Goal: Task Accomplishment & Management: Complete application form

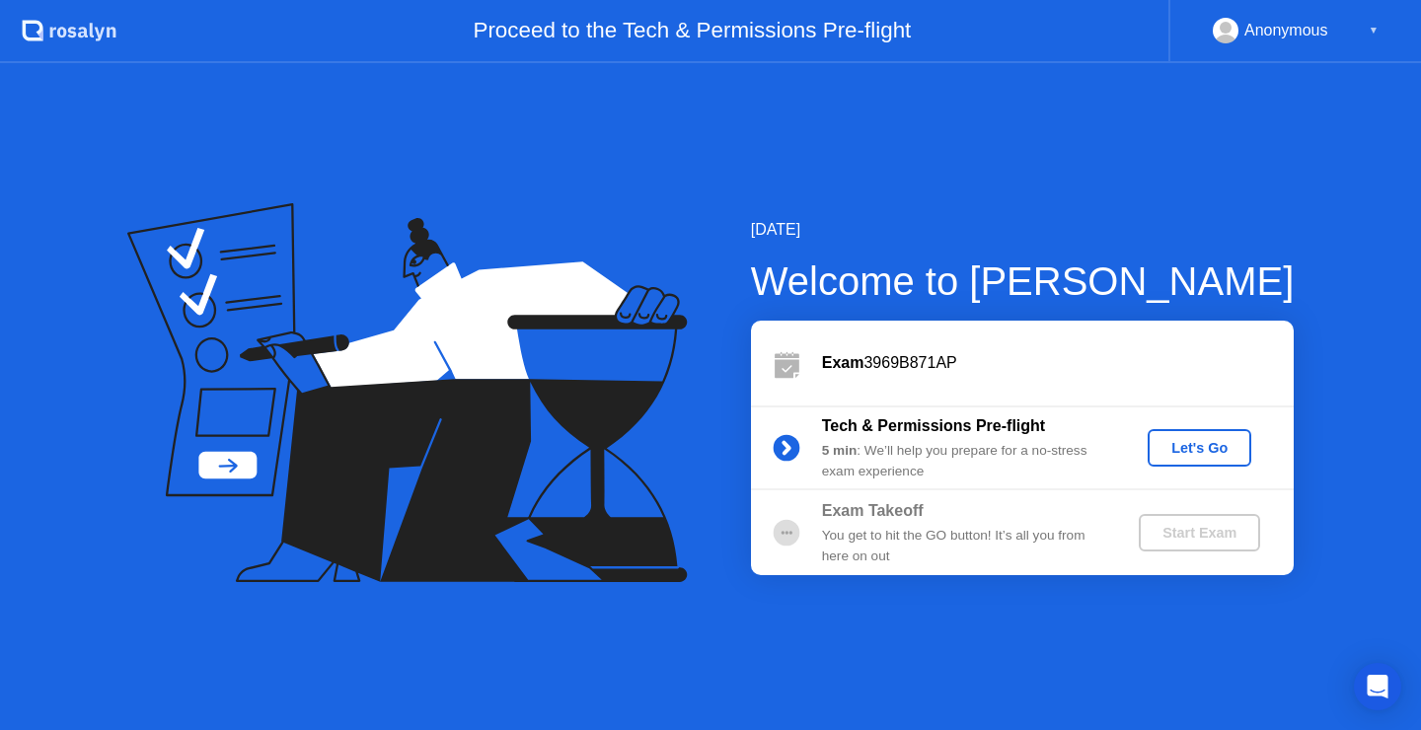
click at [1192, 452] on div "Let's Go" at bounding box center [1199, 448] width 88 height 16
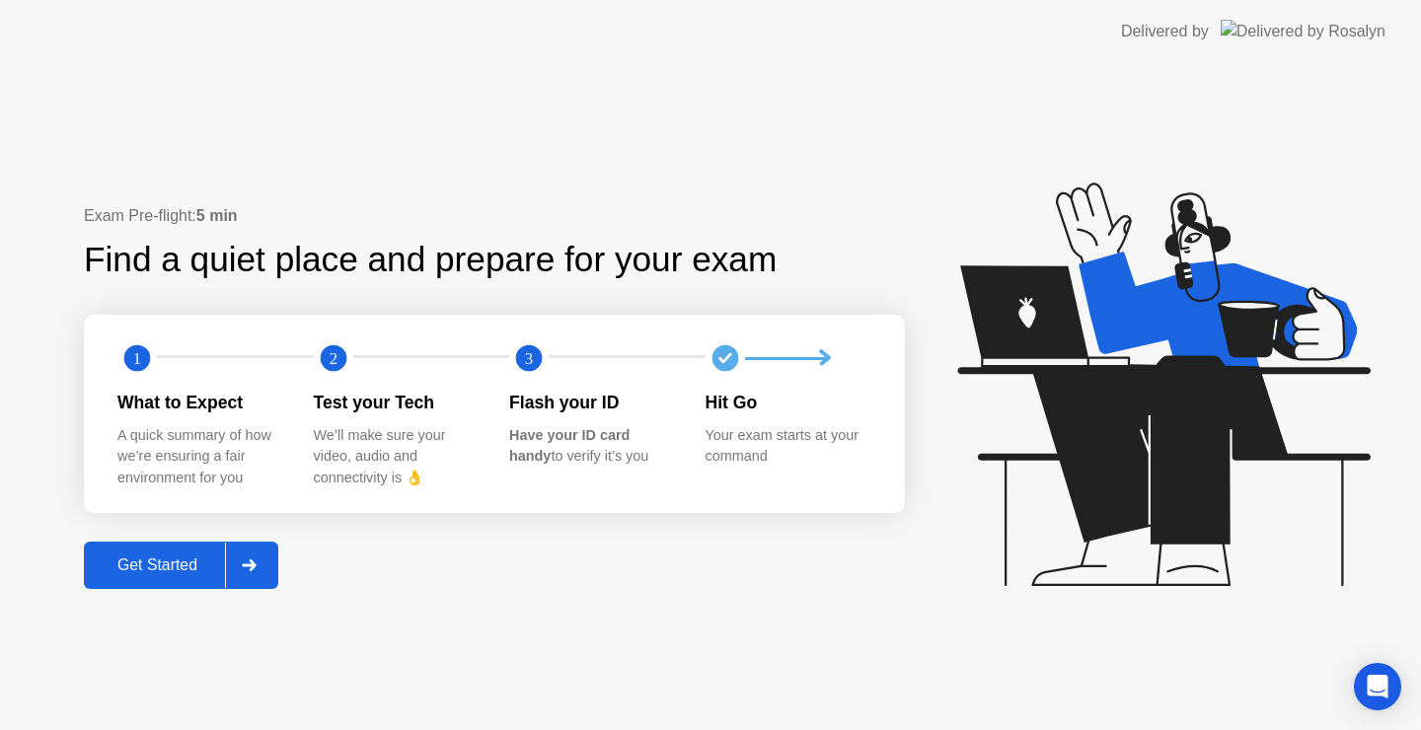
click at [257, 569] on icon at bounding box center [249, 565] width 15 height 12
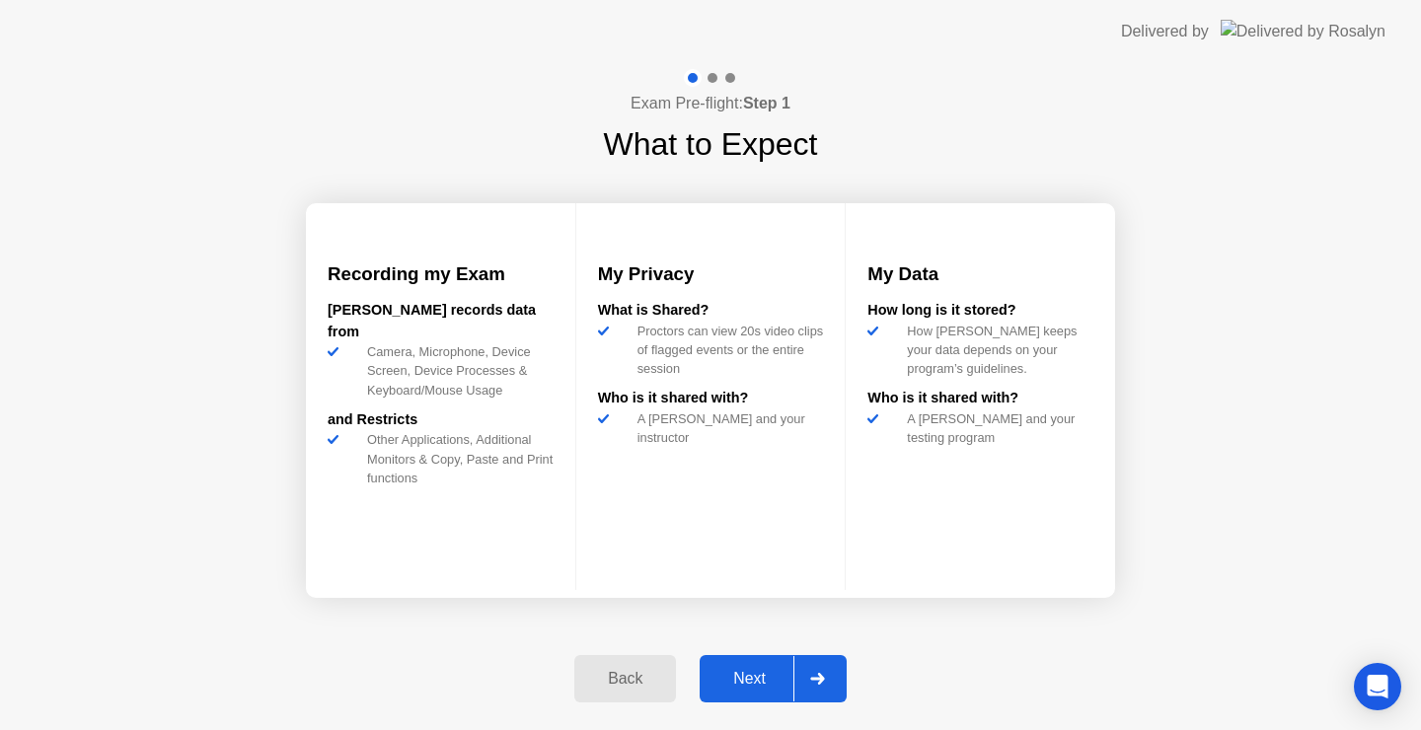
click at [820, 675] on icon at bounding box center [817, 679] width 14 height 12
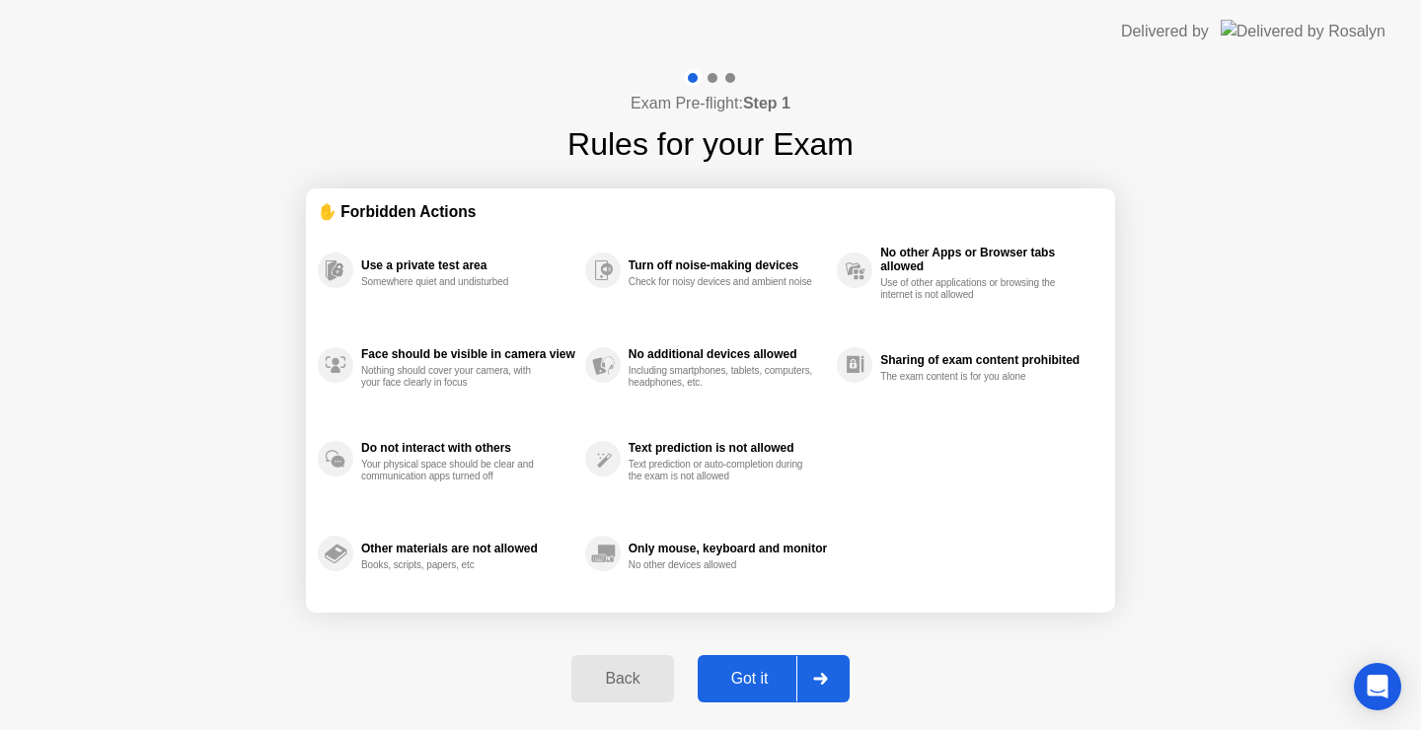
click at [826, 673] on icon at bounding box center [820, 679] width 15 height 12
select select "**********"
select select "*******"
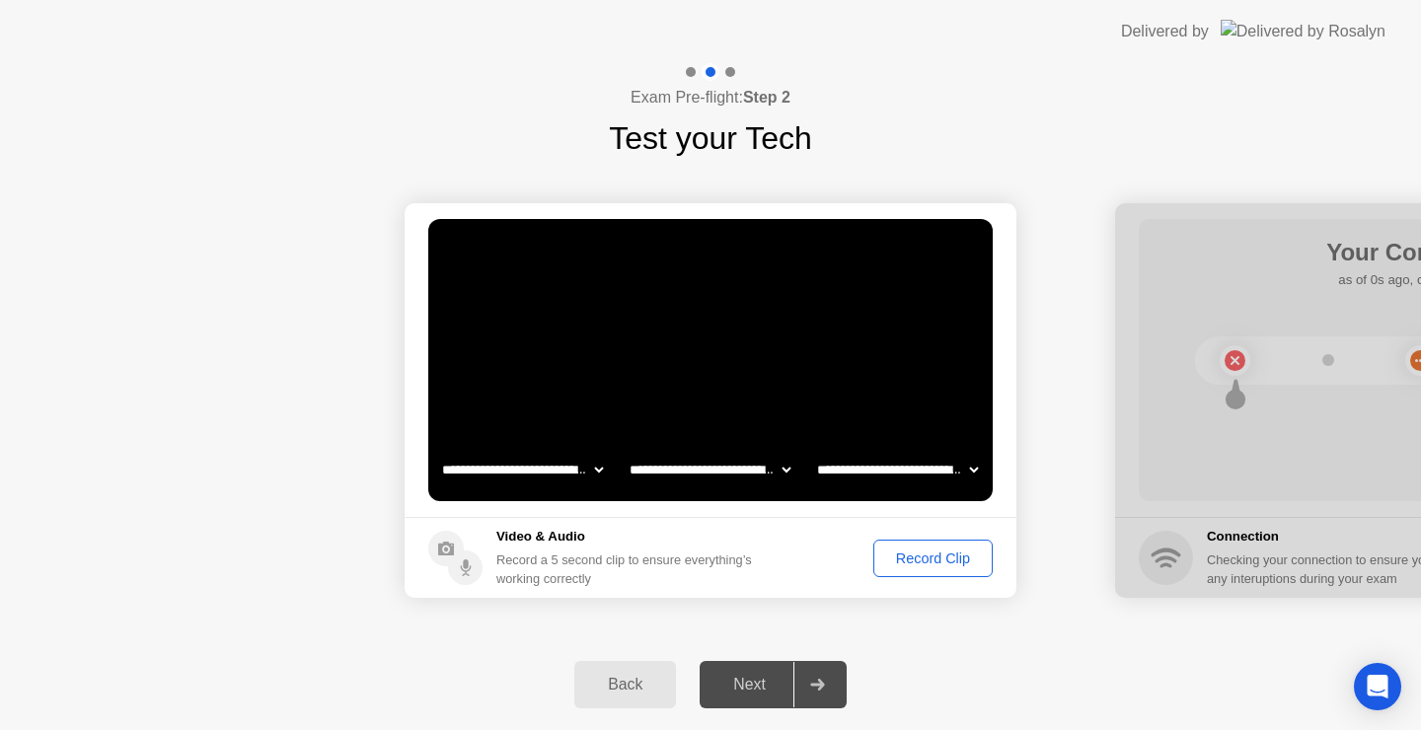
click at [951, 564] on div "Record Clip" at bounding box center [933, 559] width 106 height 16
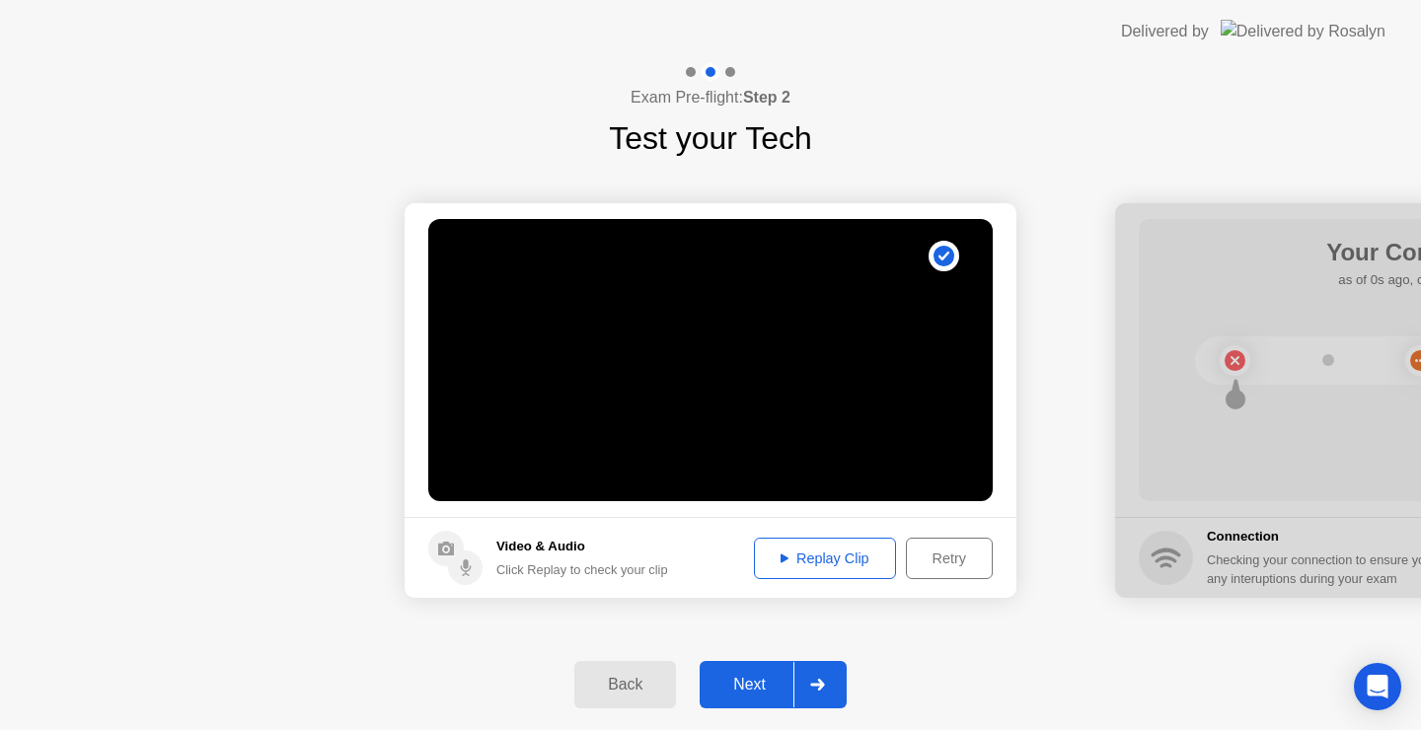
click at [766, 678] on div "Next" at bounding box center [750, 685] width 88 height 18
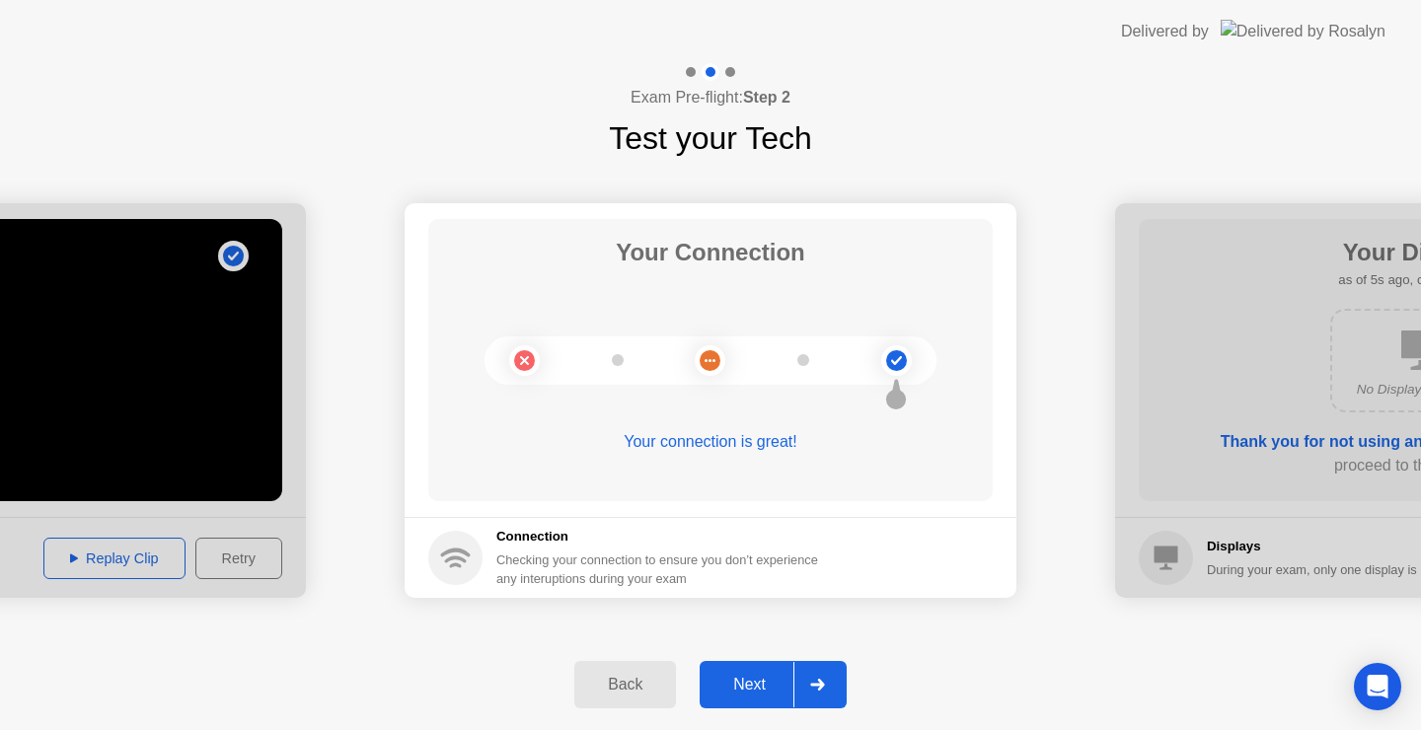
click at [760, 702] on button "Next" at bounding box center [773, 684] width 147 height 47
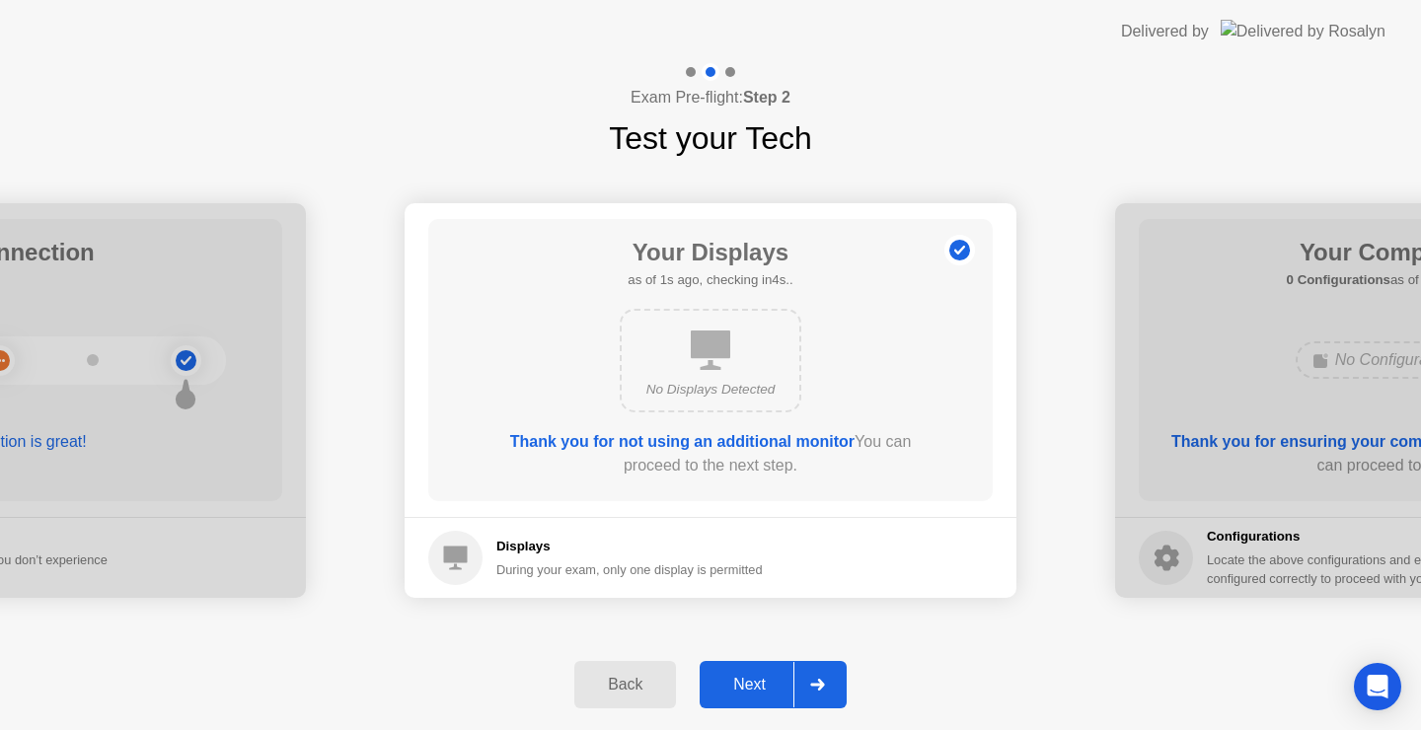
click at [760, 702] on button "Next" at bounding box center [773, 684] width 147 height 47
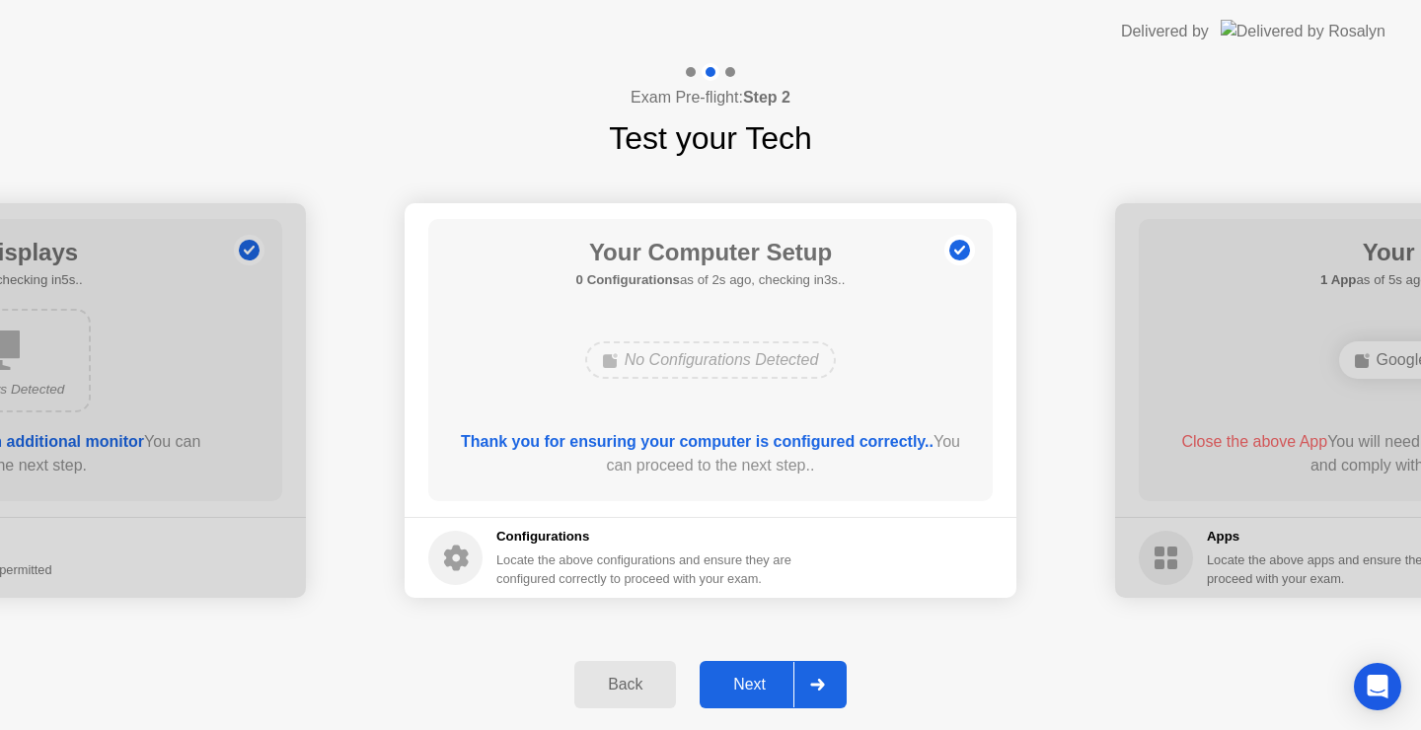
click at [760, 702] on button "Next" at bounding box center [773, 684] width 147 height 47
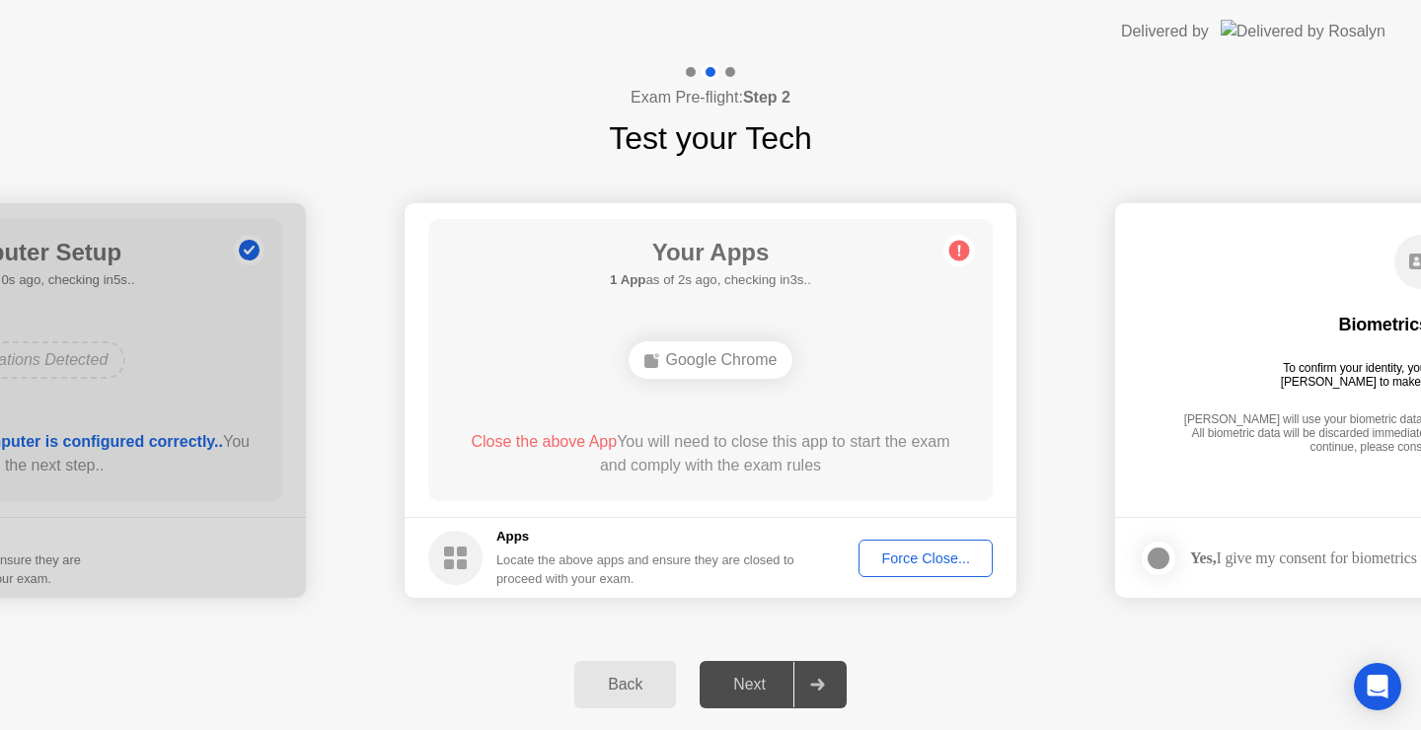
click at [918, 563] on div "Force Close..." at bounding box center [925, 559] width 120 height 16
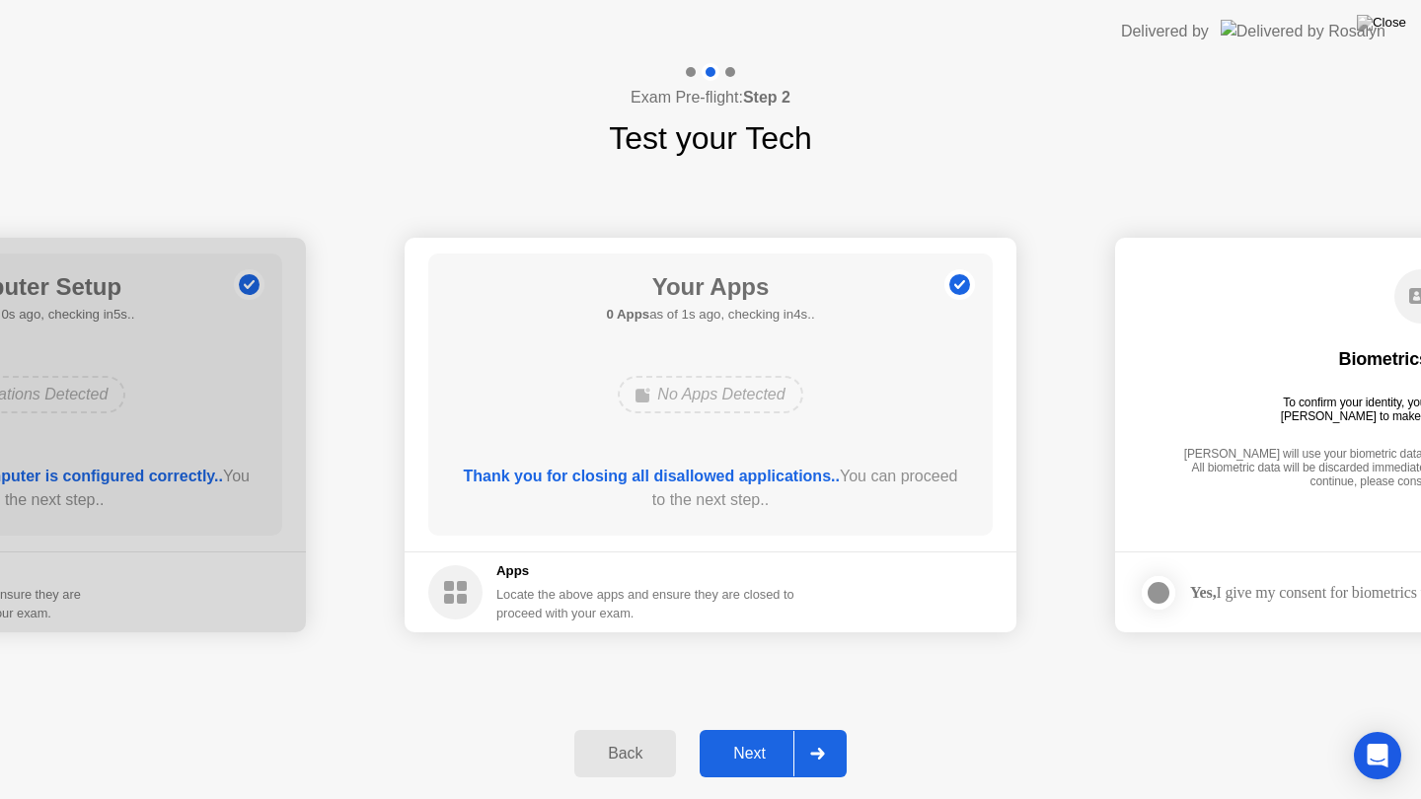
click at [812, 729] on icon at bounding box center [817, 754] width 15 height 12
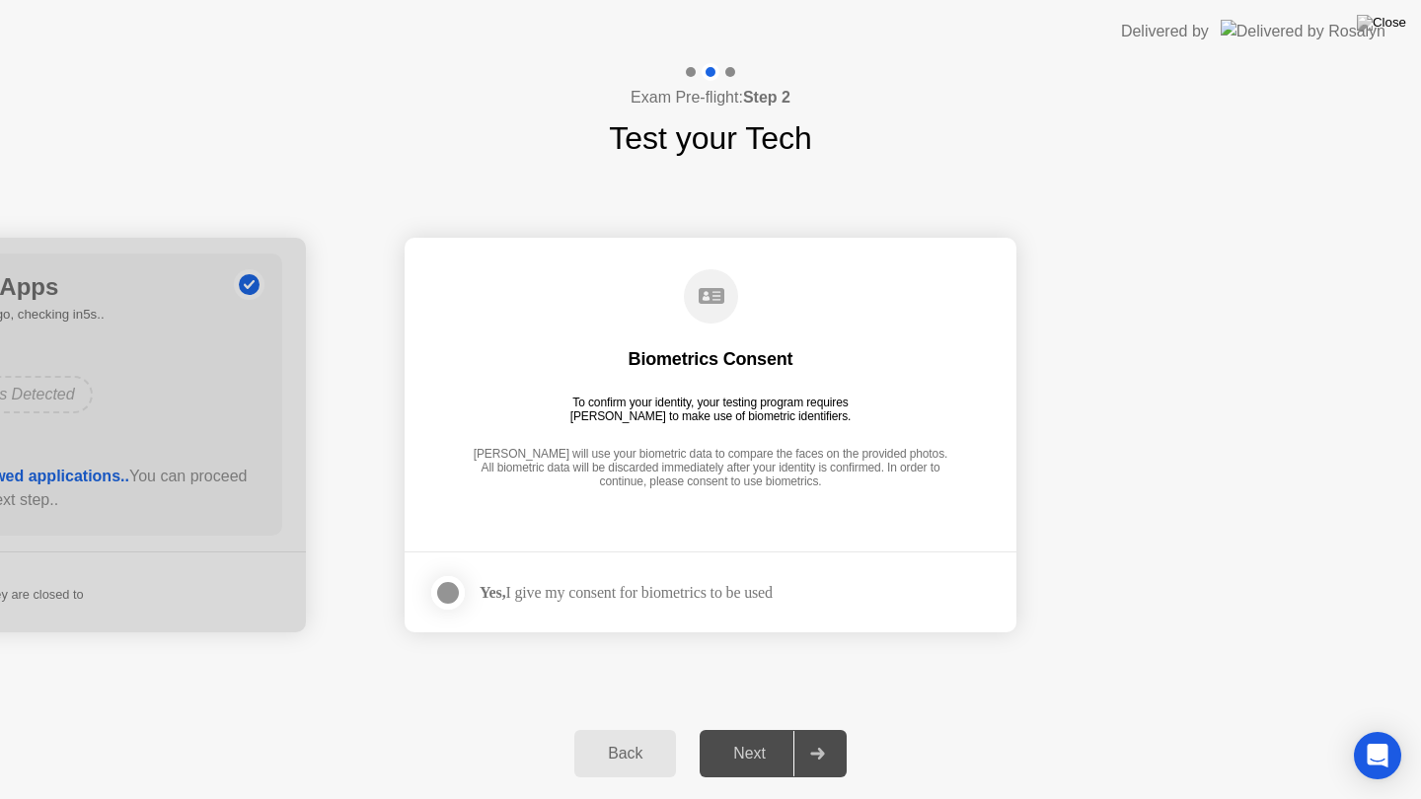
click at [458, 589] on div at bounding box center [448, 593] width 24 height 24
click at [820, 729] on icon at bounding box center [817, 754] width 14 height 12
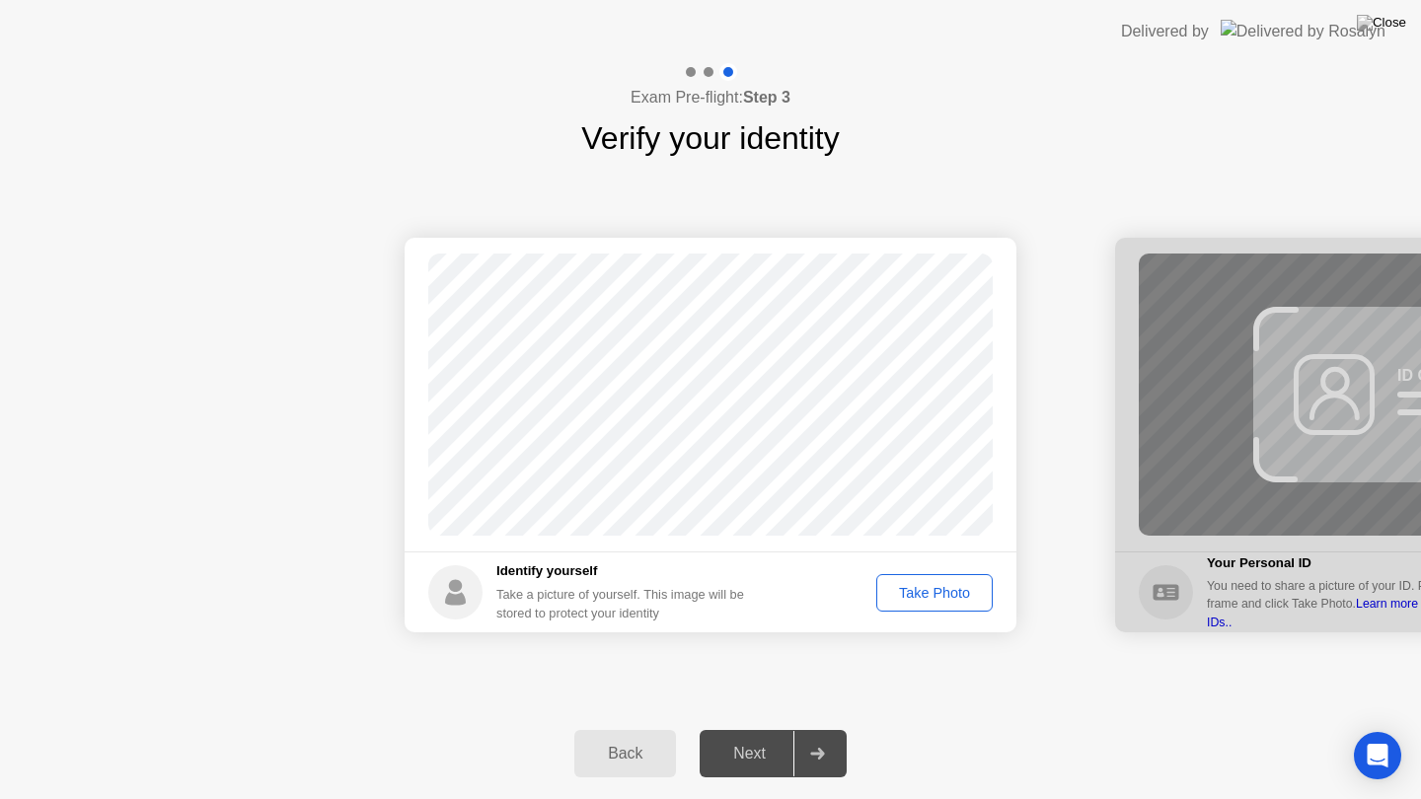
click at [935, 588] on div "Take Photo" at bounding box center [934, 593] width 103 height 16
click at [762, 729] on div "Next" at bounding box center [750, 754] width 88 height 18
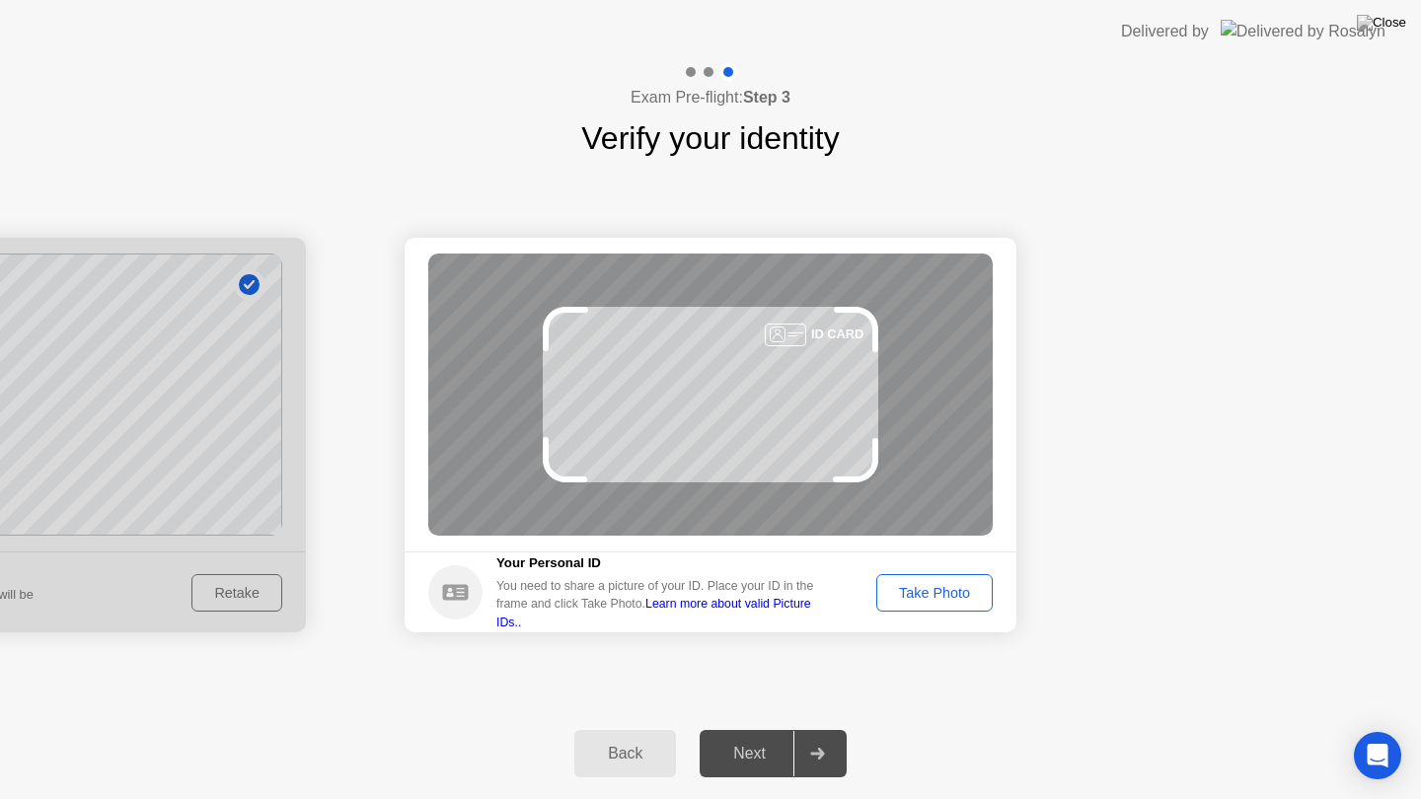
click at [947, 579] on button "Take Photo" at bounding box center [934, 592] width 116 height 37
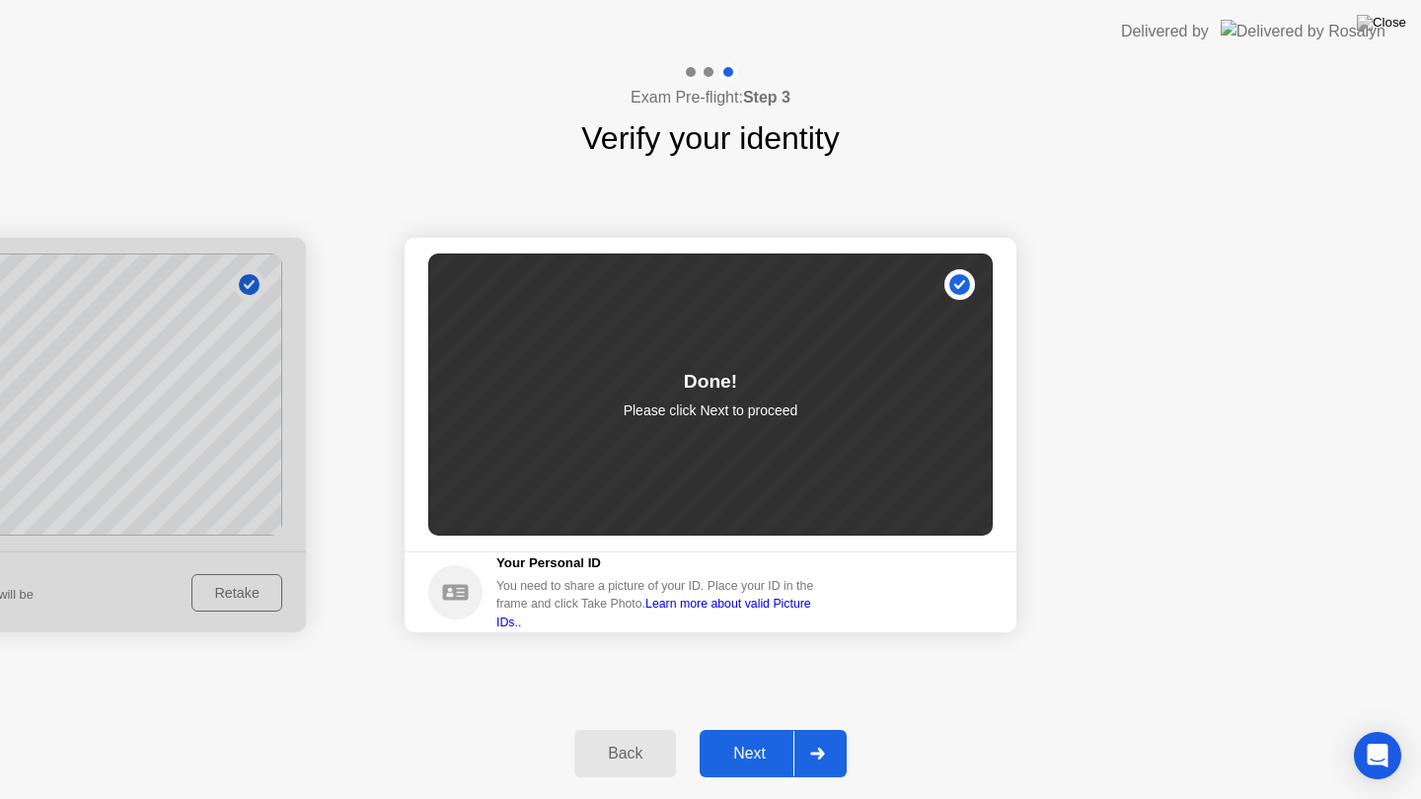
click at [764, 729] on div "Next" at bounding box center [750, 754] width 88 height 18
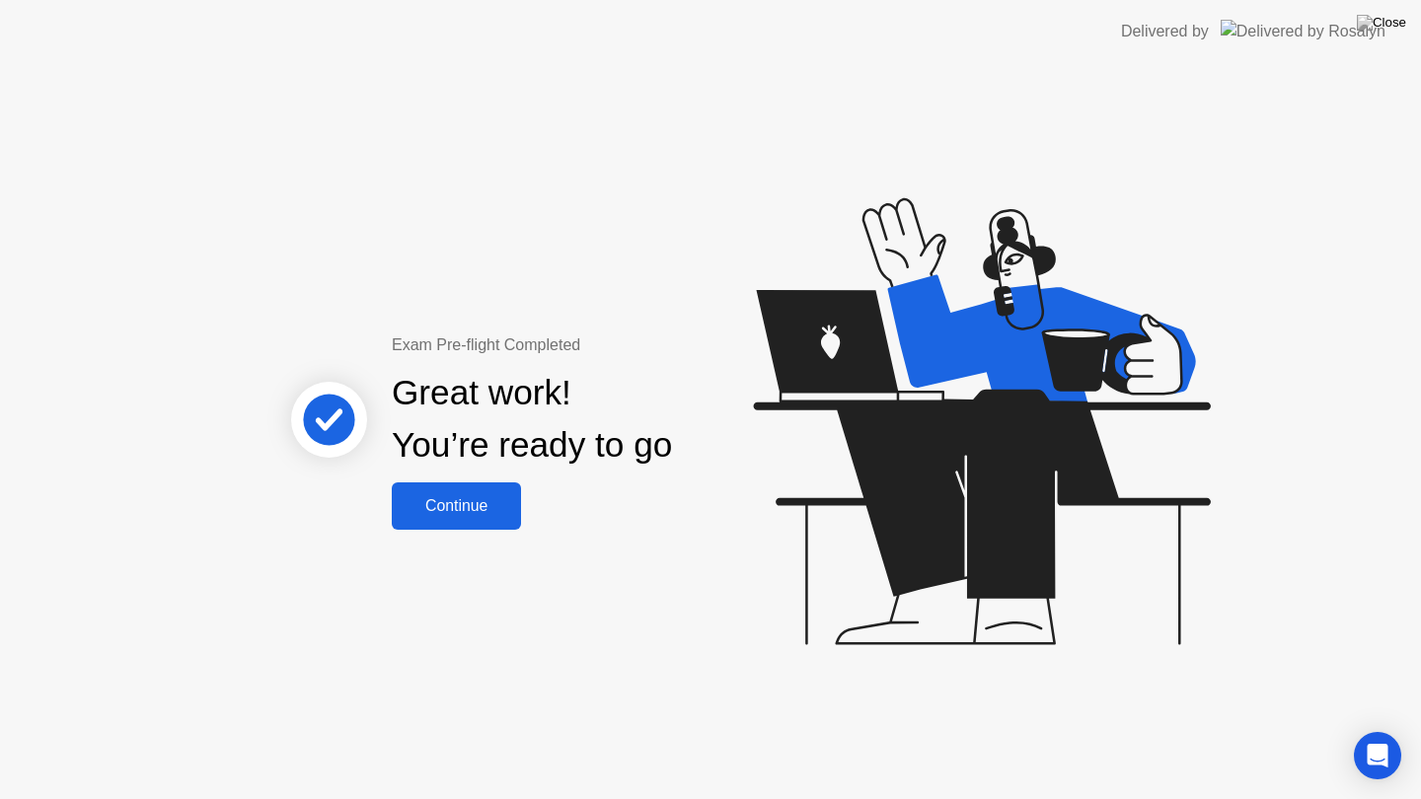
click at [481, 509] on div "Continue" at bounding box center [456, 506] width 117 height 18
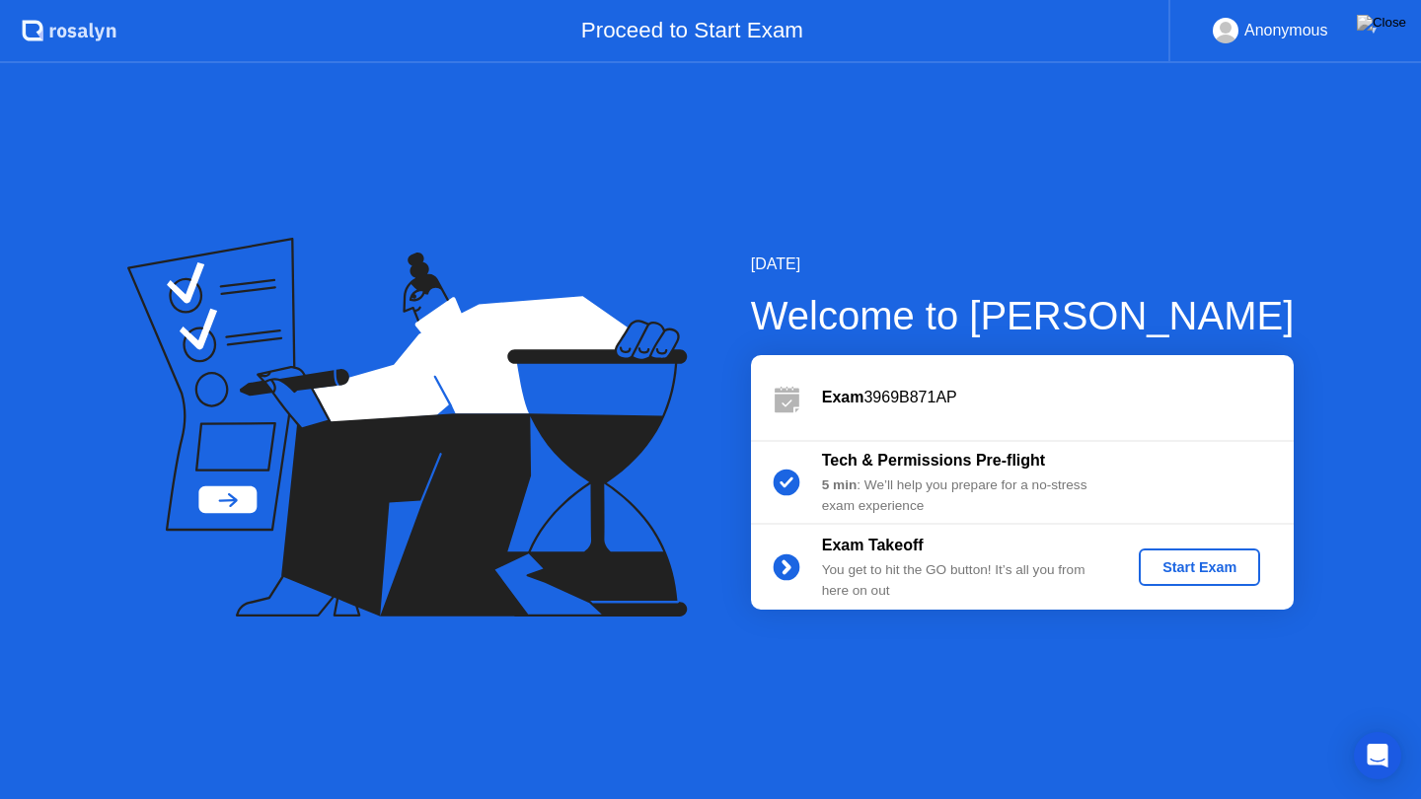
click at [1228, 572] on div "Start Exam" at bounding box center [1200, 567] width 106 height 16
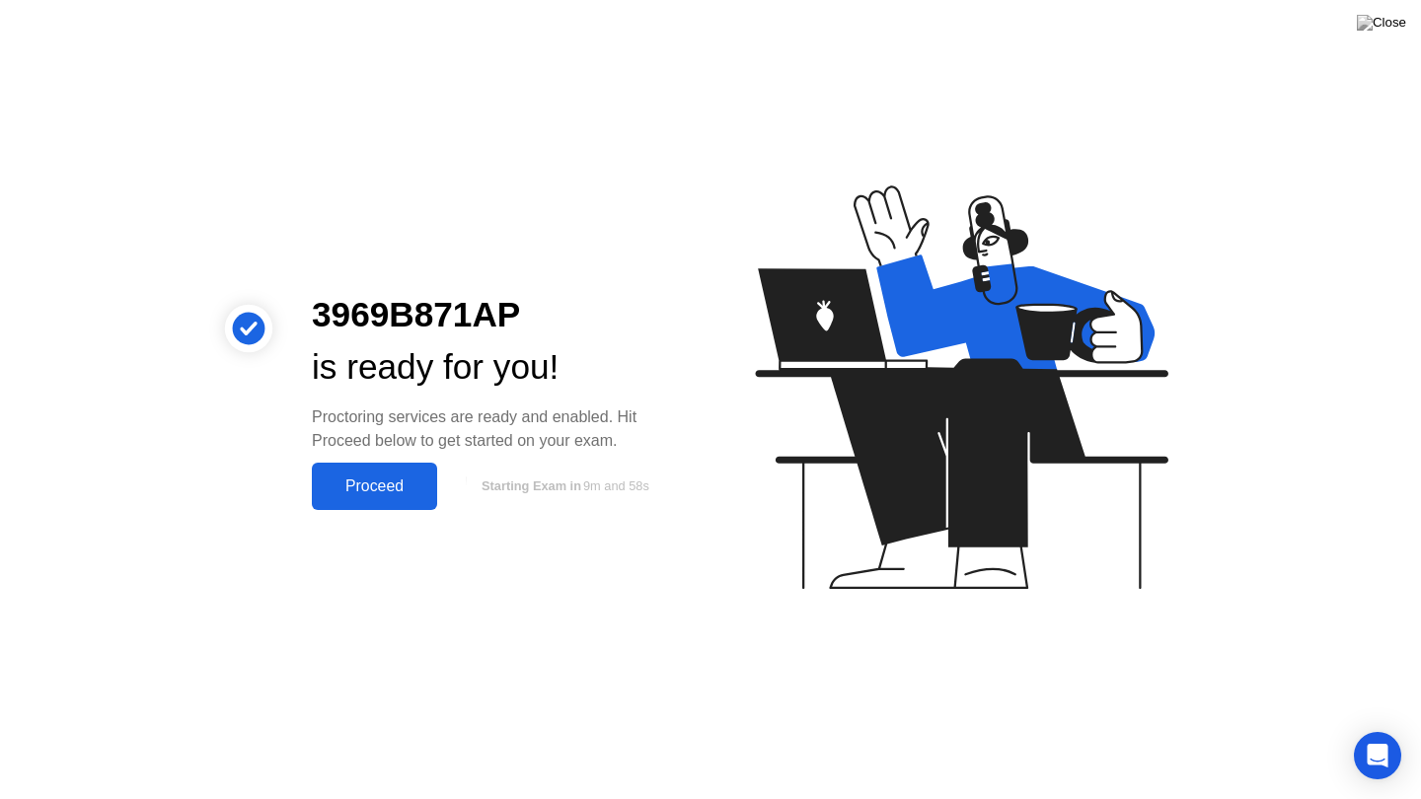
click at [369, 495] on div "Proceed" at bounding box center [374, 487] width 113 height 18
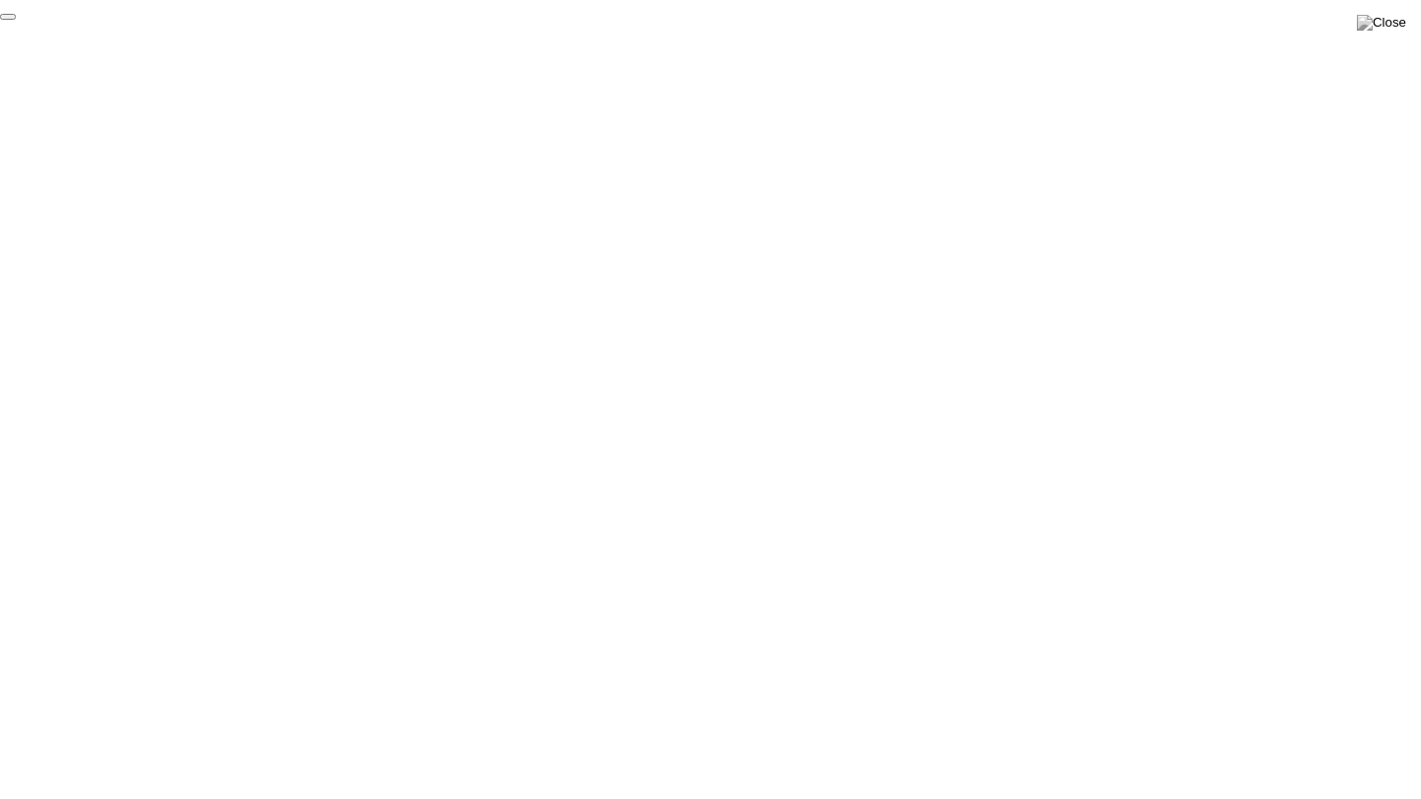
click div "End Proctoring Session"
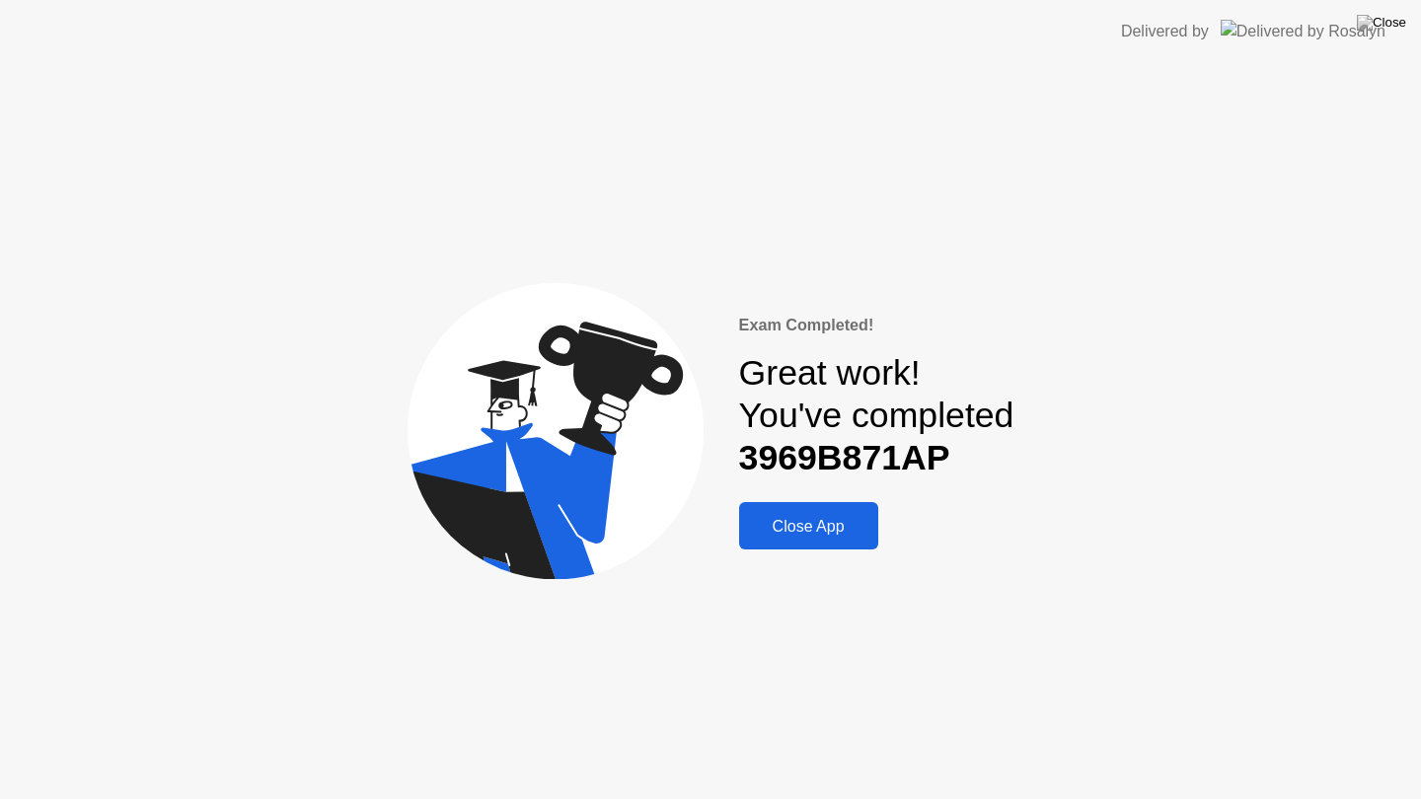
click at [803, 533] on div "Close App" at bounding box center [808, 526] width 127 height 19
